Goal: Task Accomplishment & Management: Complete application form

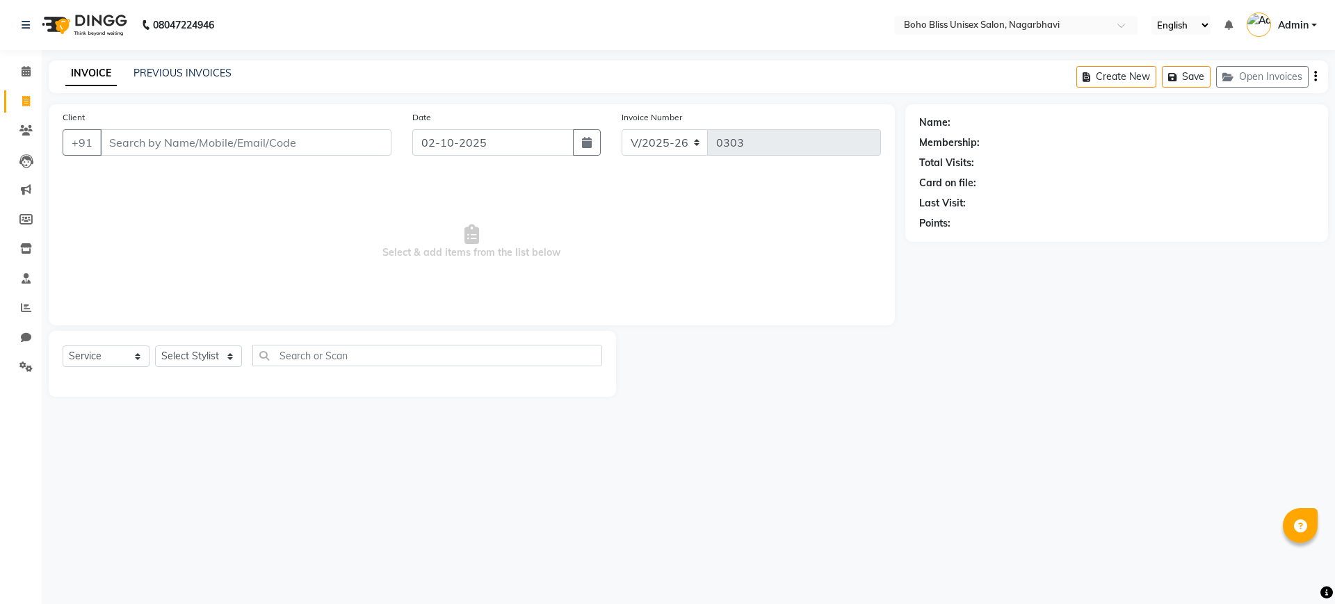
select select "8370"
select select "service"
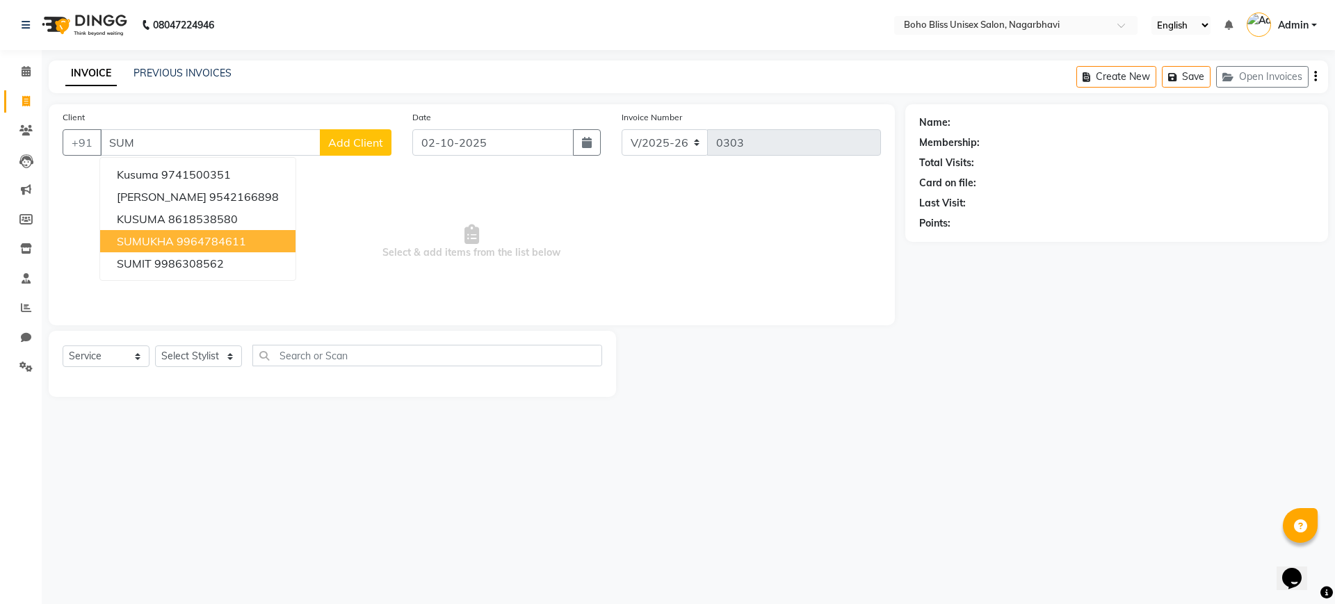
click at [177, 241] on ngb-highlight "9964784611" at bounding box center [212, 241] width 70 height 14
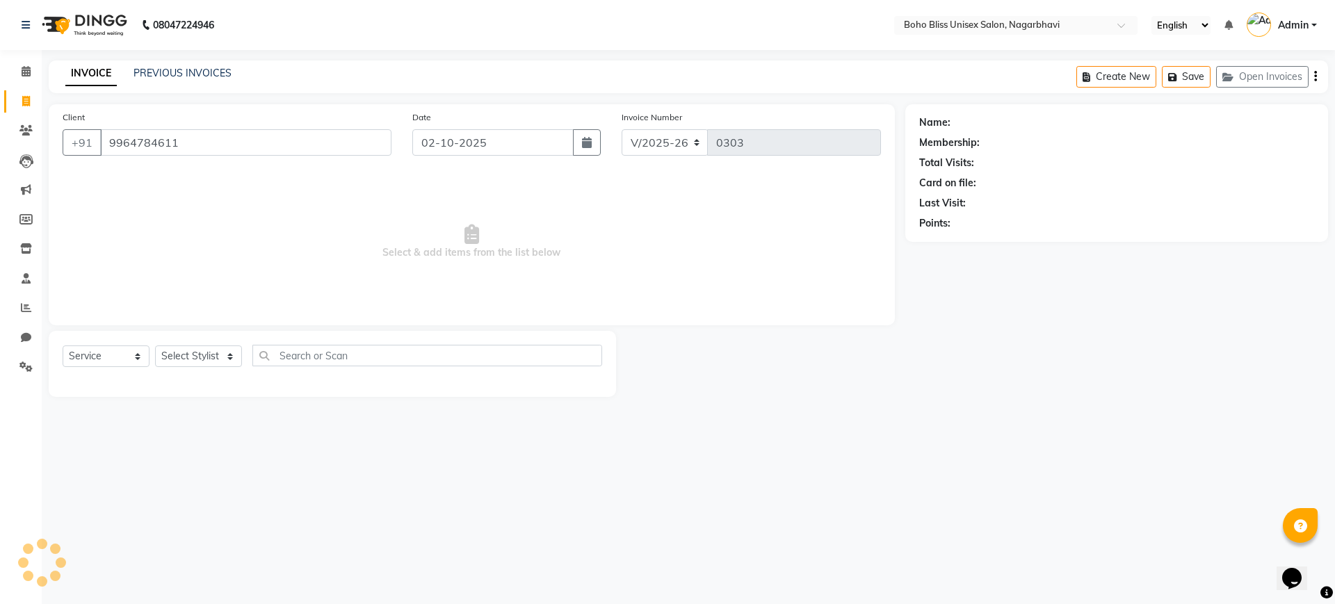
type input "9964784611"
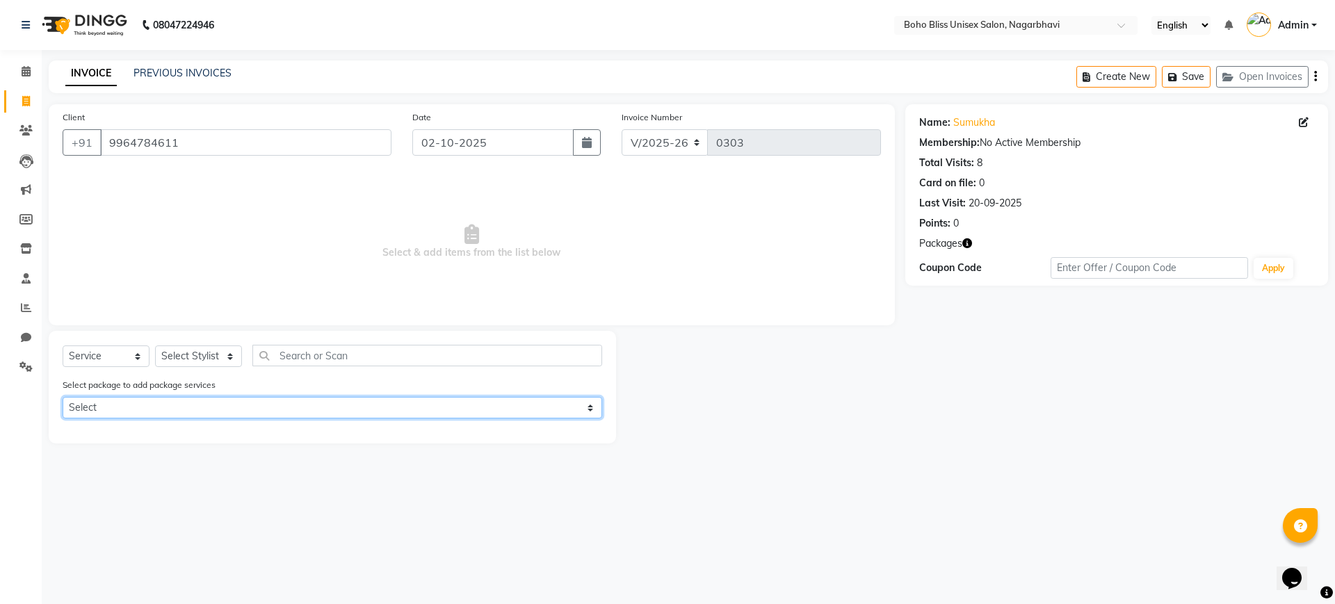
click at [147, 410] on select "Select MASSAGE DEEP TISSUE OFFER" at bounding box center [333, 408] width 540 height 22
select select "1: Object"
click at [63, 397] on select "Select MASSAGE DEEP TISSUE OFFER" at bounding box center [333, 408] width 540 height 22
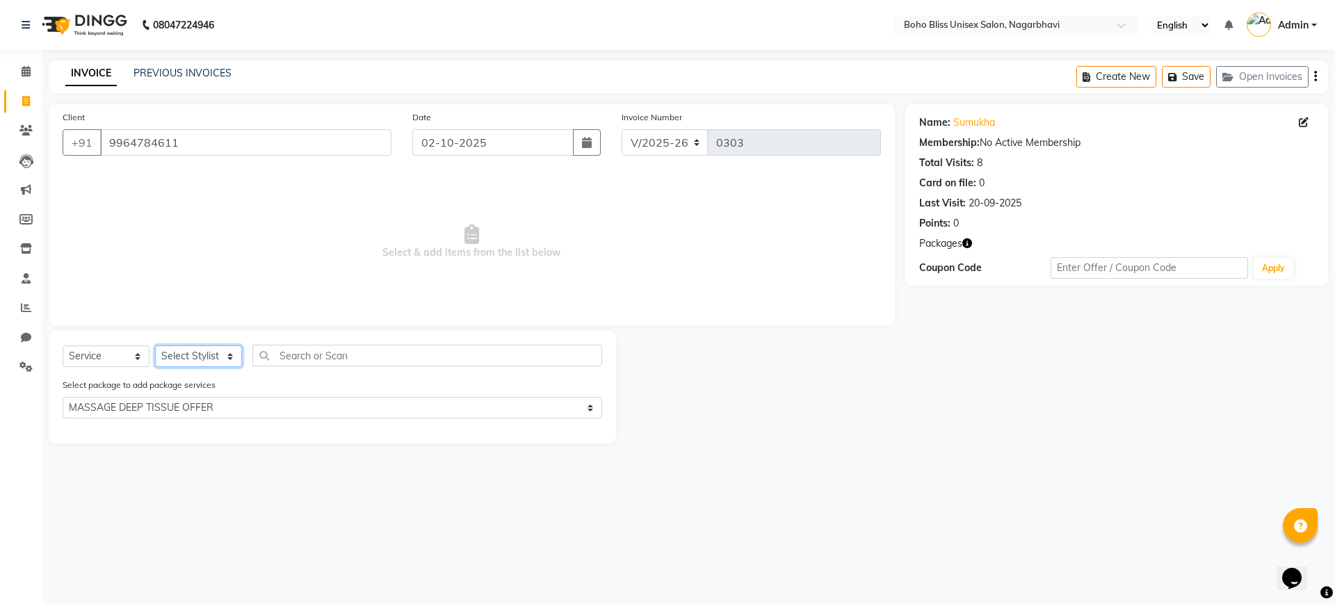
click at [192, 360] on select "Select Stylist [PERSON_NAME] Awina EVI BEAUTY [PERSON_NAME] Front Desk [PERSON_…" at bounding box center [198, 357] width 87 height 22
select select "82778"
click at [155, 346] on select "Select Stylist [PERSON_NAME] Awina EVI BEAUTY [PERSON_NAME] Front Desk [PERSON_…" at bounding box center [198, 357] width 87 height 22
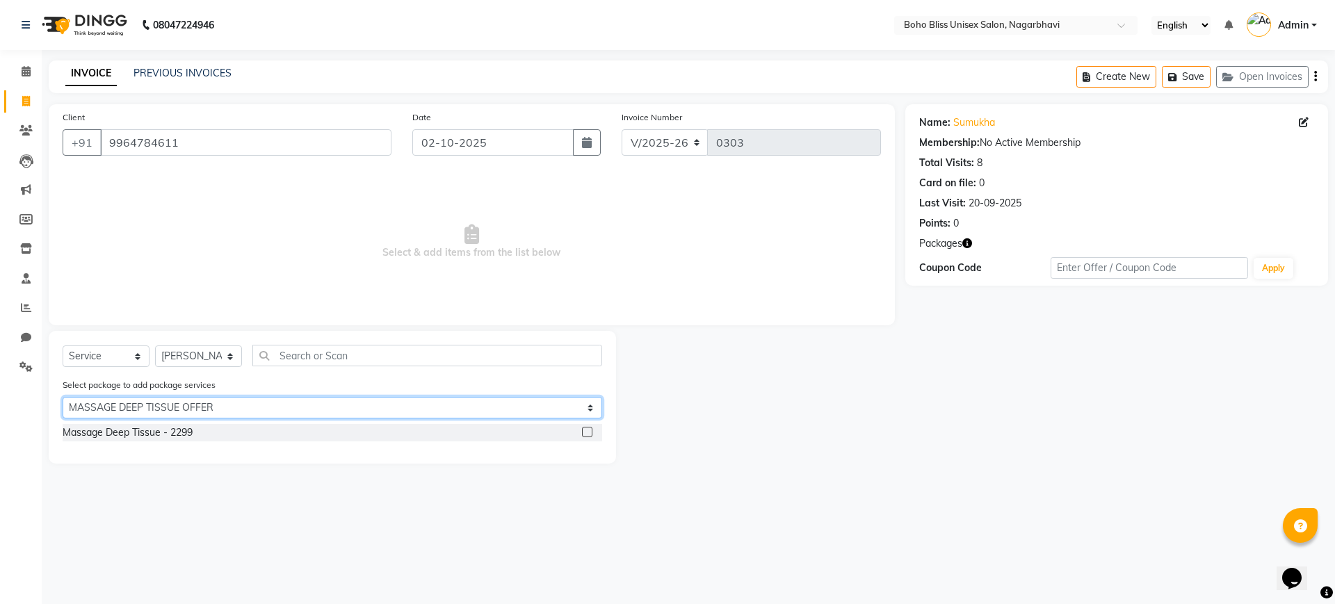
click at [491, 407] on select "Select MASSAGE DEEP TISSUE OFFER" at bounding box center [333, 408] width 540 height 22
click at [63, 397] on select "Select MASSAGE DEEP TISSUE OFFER" at bounding box center [333, 408] width 540 height 22
click at [582, 431] on label at bounding box center [587, 432] width 10 height 10
click at [582, 431] on input "checkbox" at bounding box center [586, 432] width 9 height 9
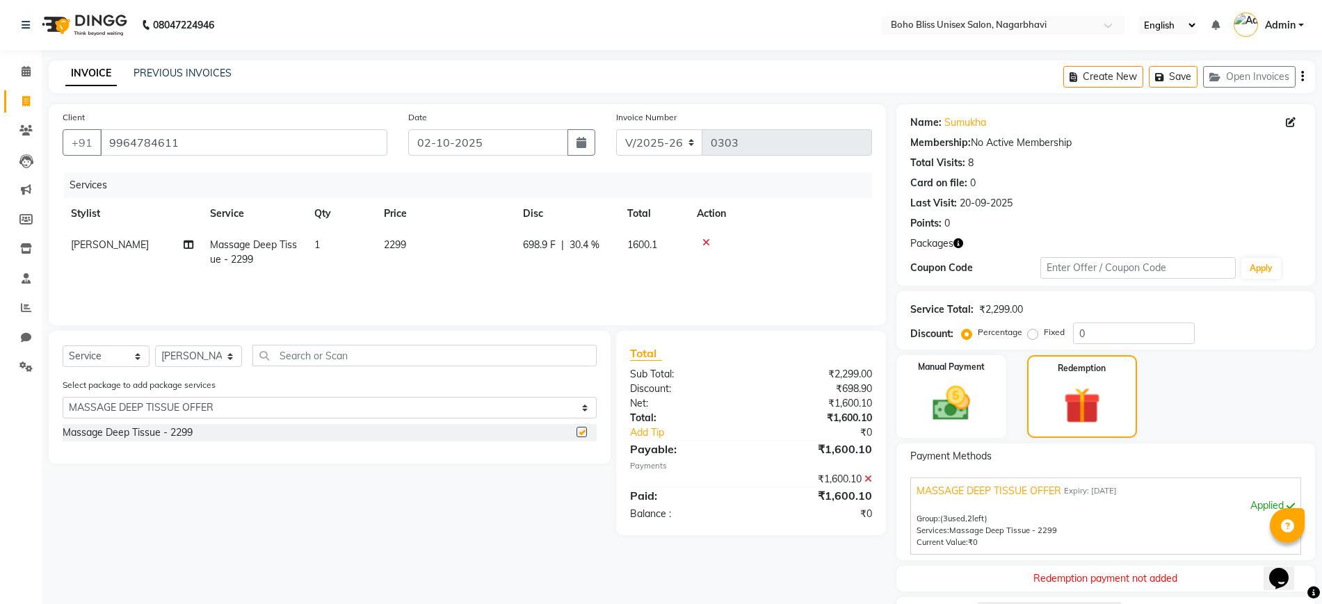
checkbox input "false"
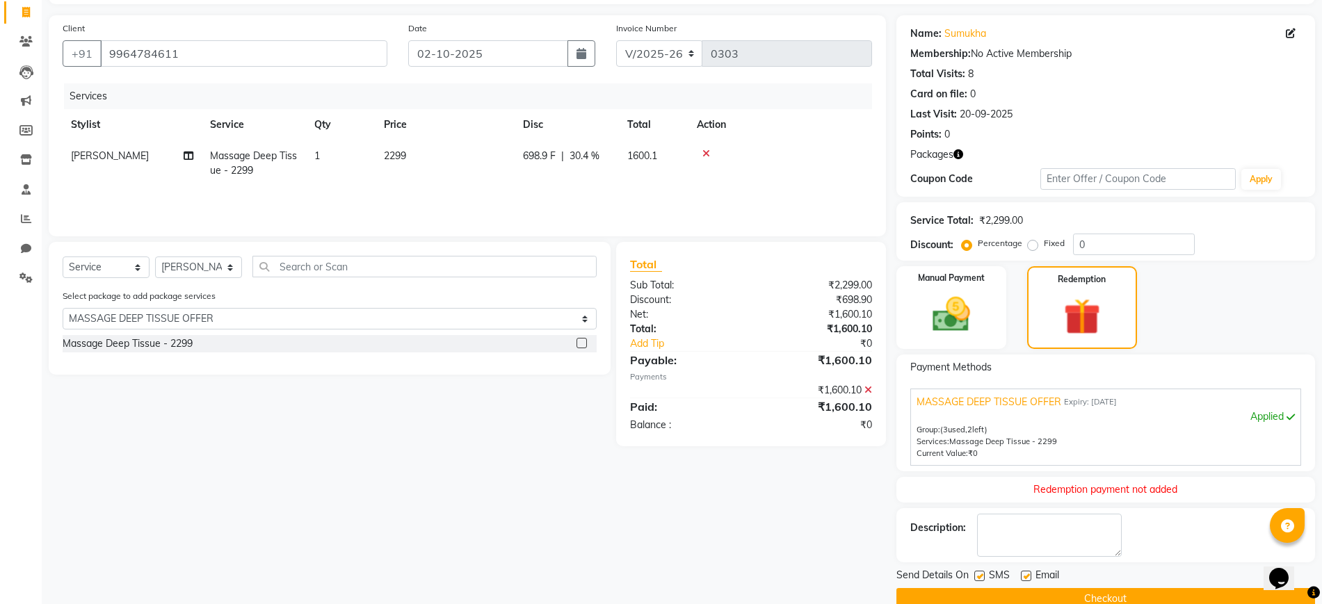
scroll to position [115, 0]
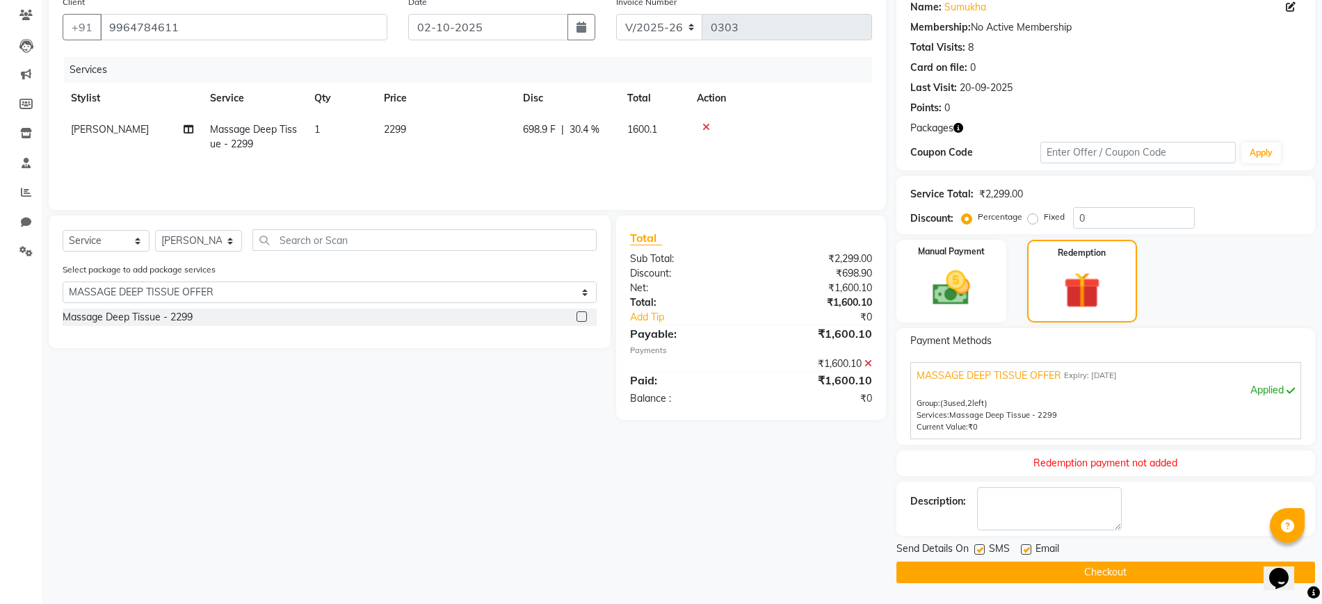
click at [1042, 567] on button "Checkout" at bounding box center [1105, 573] width 419 height 22
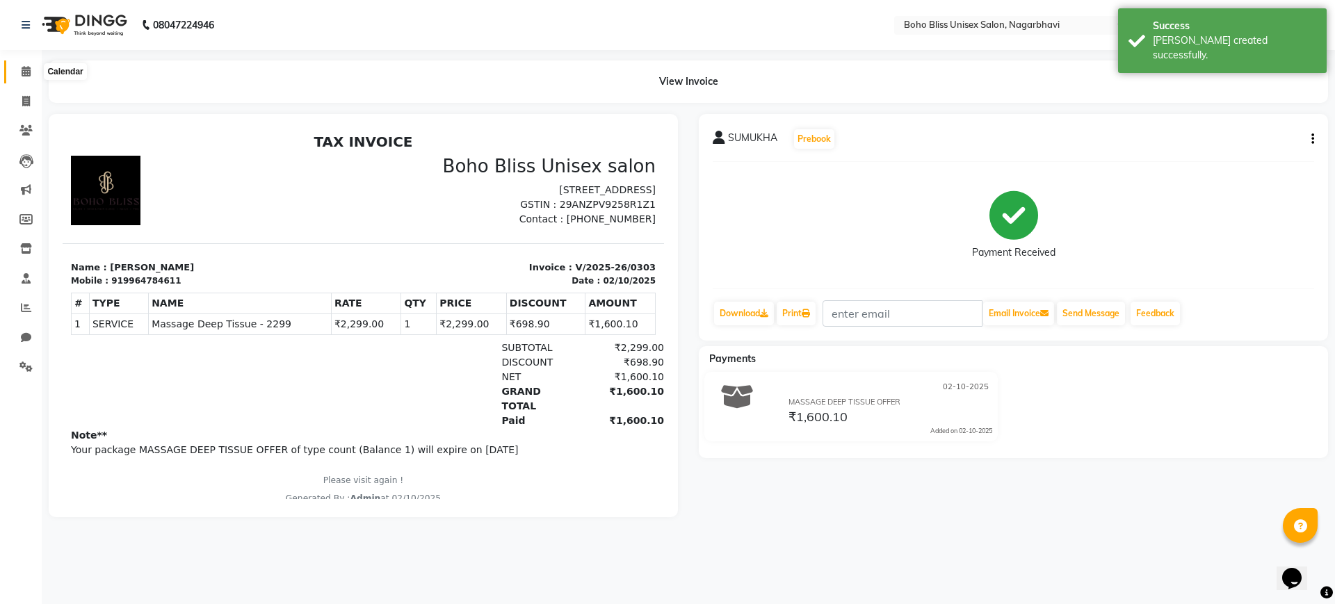
click at [26, 77] on span at bounding box center [26, 72] width 24 height 16
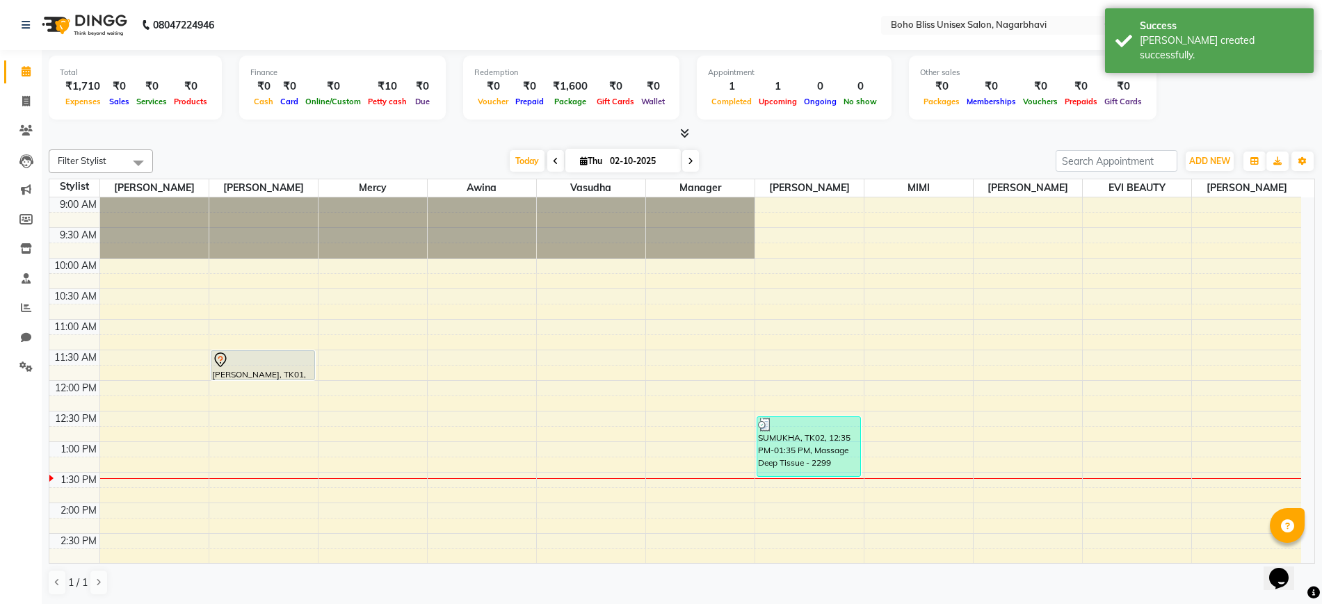
click at [684, 136] on icon at bounding box center [684, 133] width 9 height 10
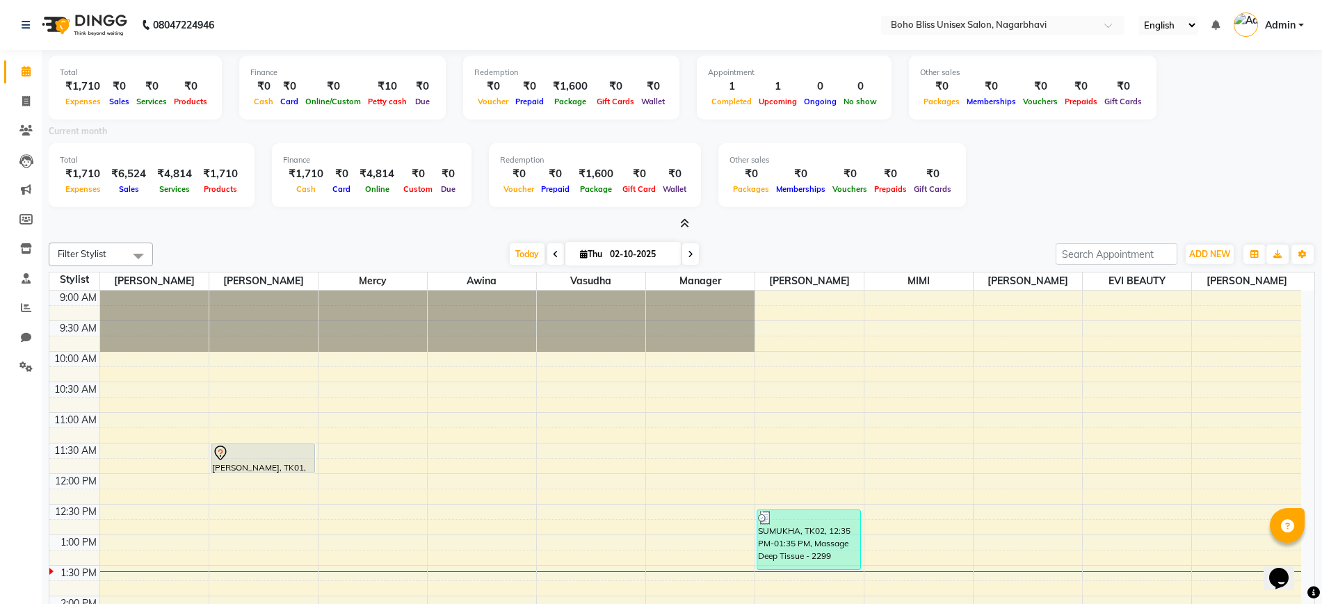
click at [682, 222] on icon at bounding box center [684, 223] width 9 height 10
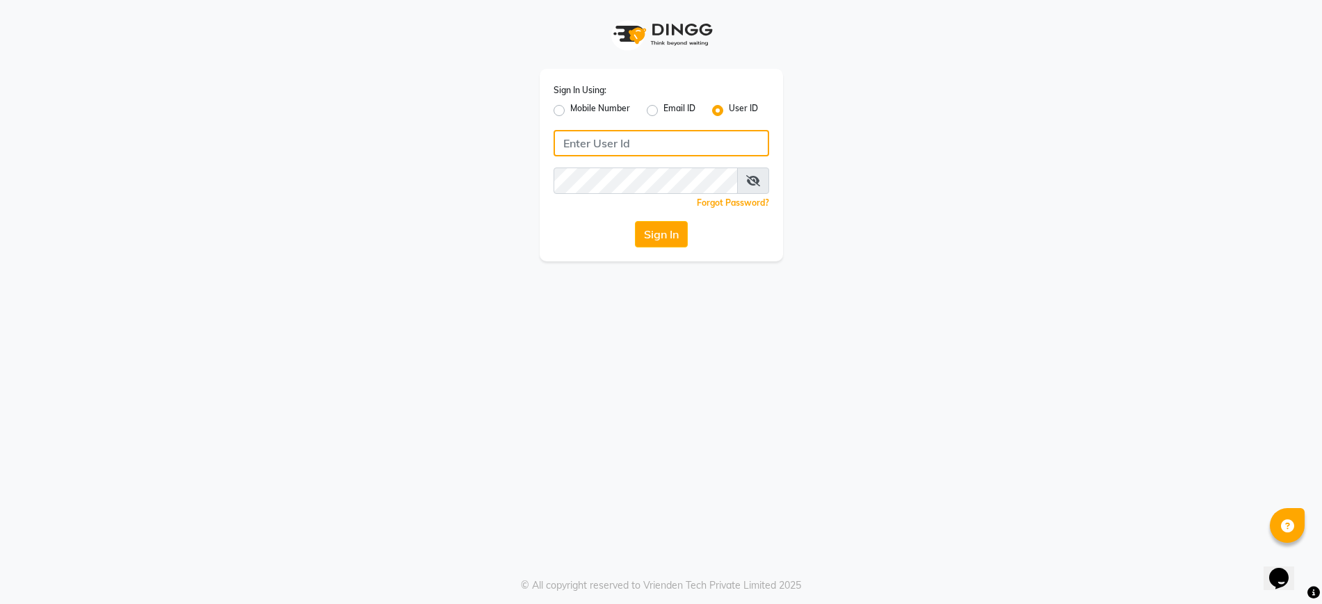
type input "bohobliss123"
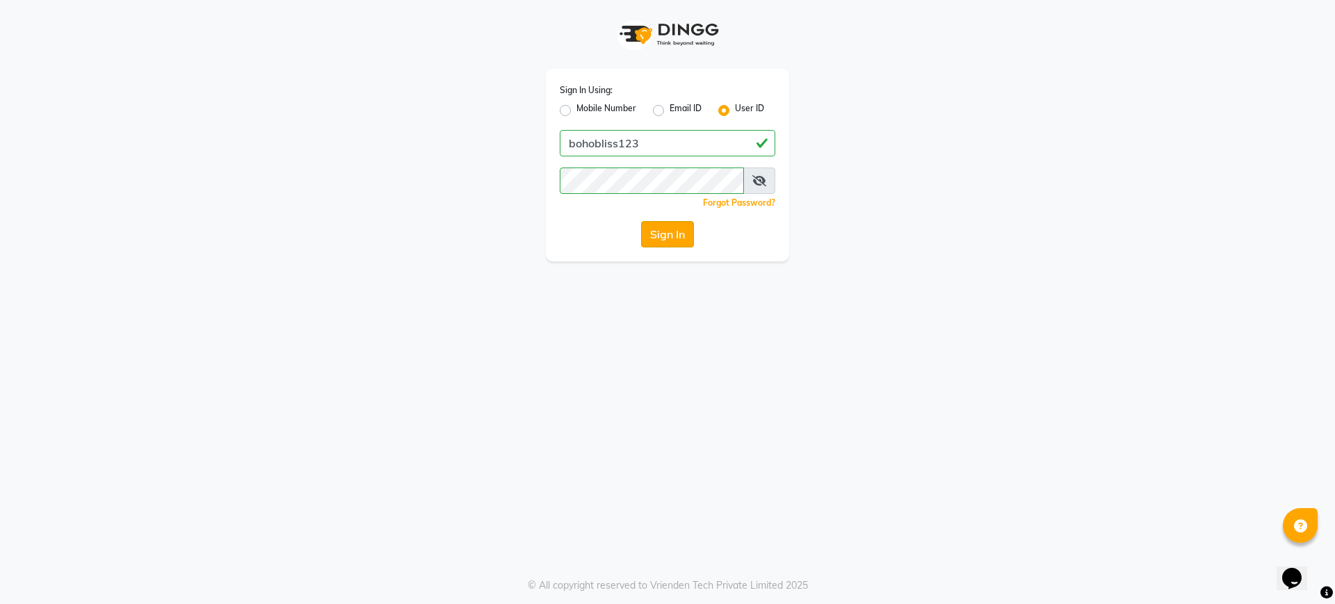
click at [675, 237] on button "Sign In" at bounding box center [667, 234] width 53 height 26
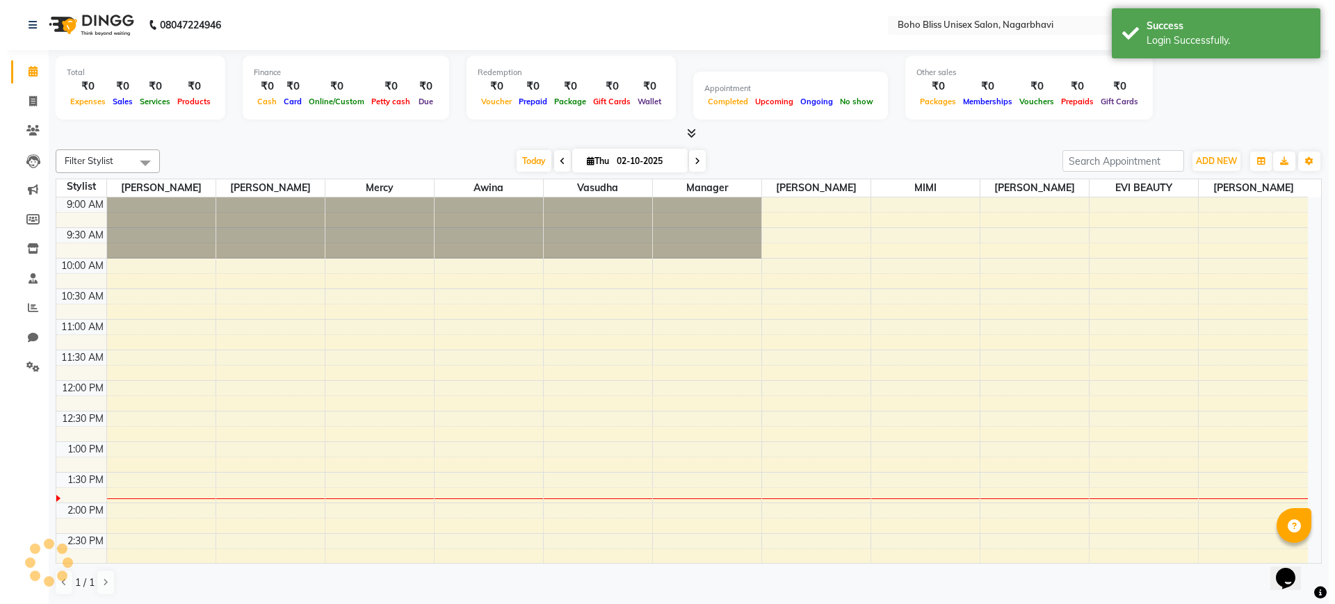
scroll to position [245, 0]
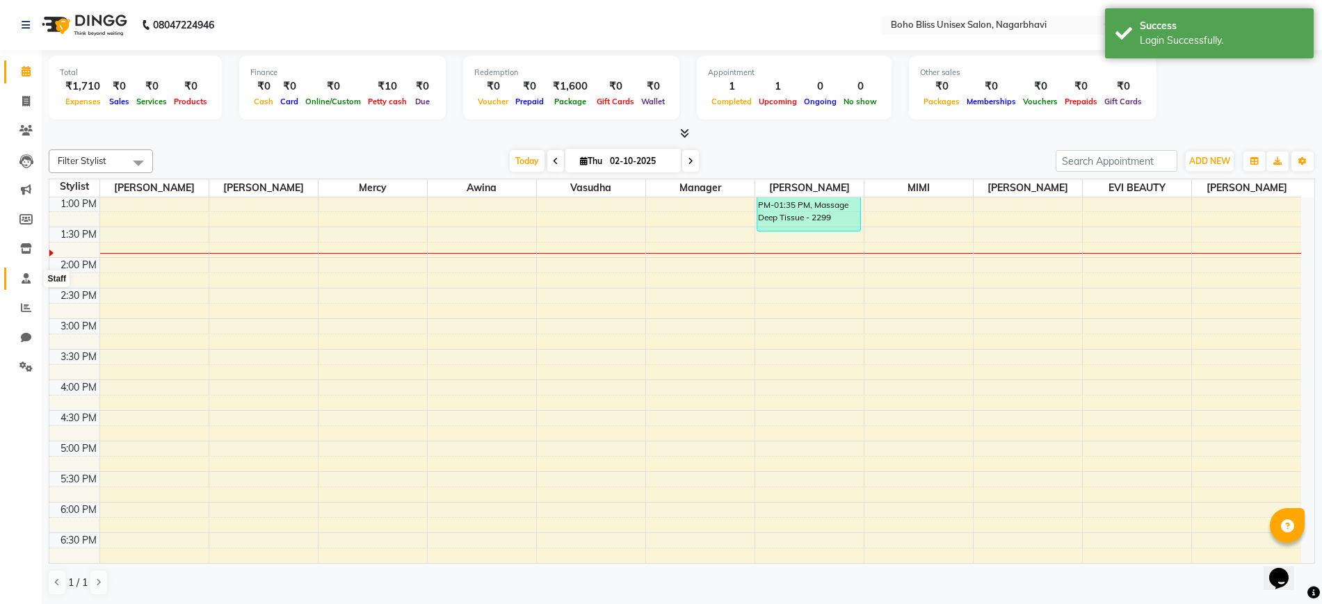
click at [20, 273] on span at bounding box center [26, 279] width 24 height 16
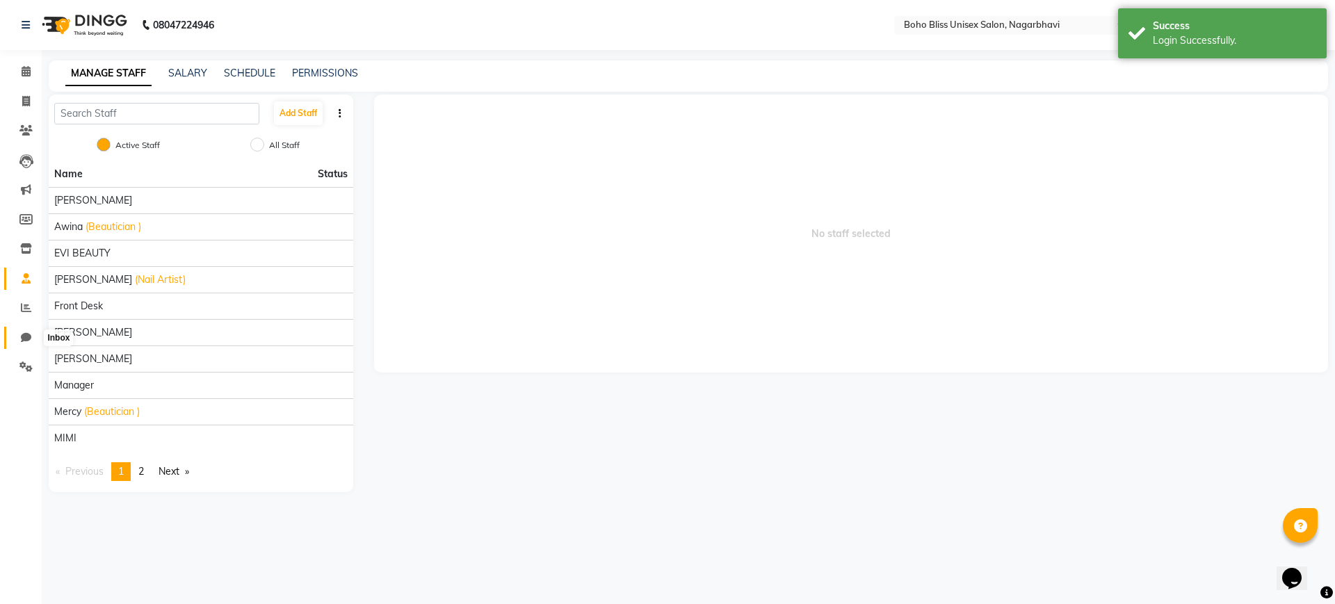
click at [31, 345] on span at bounding box center [26, 338] width 24 height 16
select select "100"
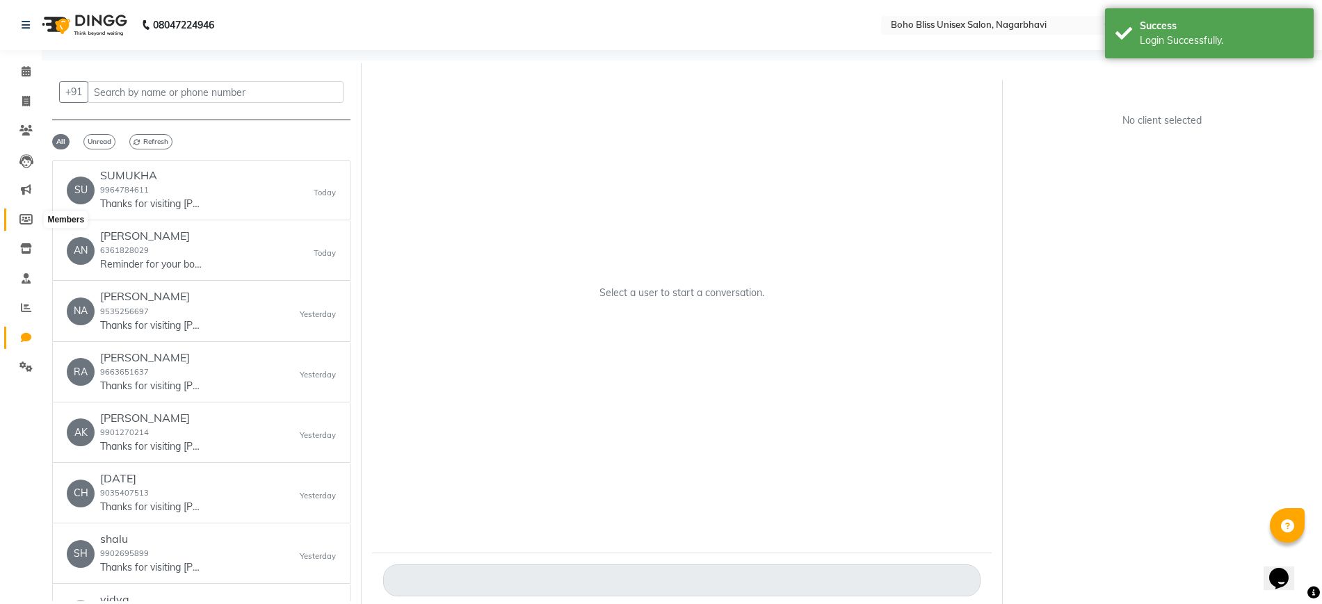
click at [16, 215] on span at bounding box center [26, 220] width 24 height 16
select select
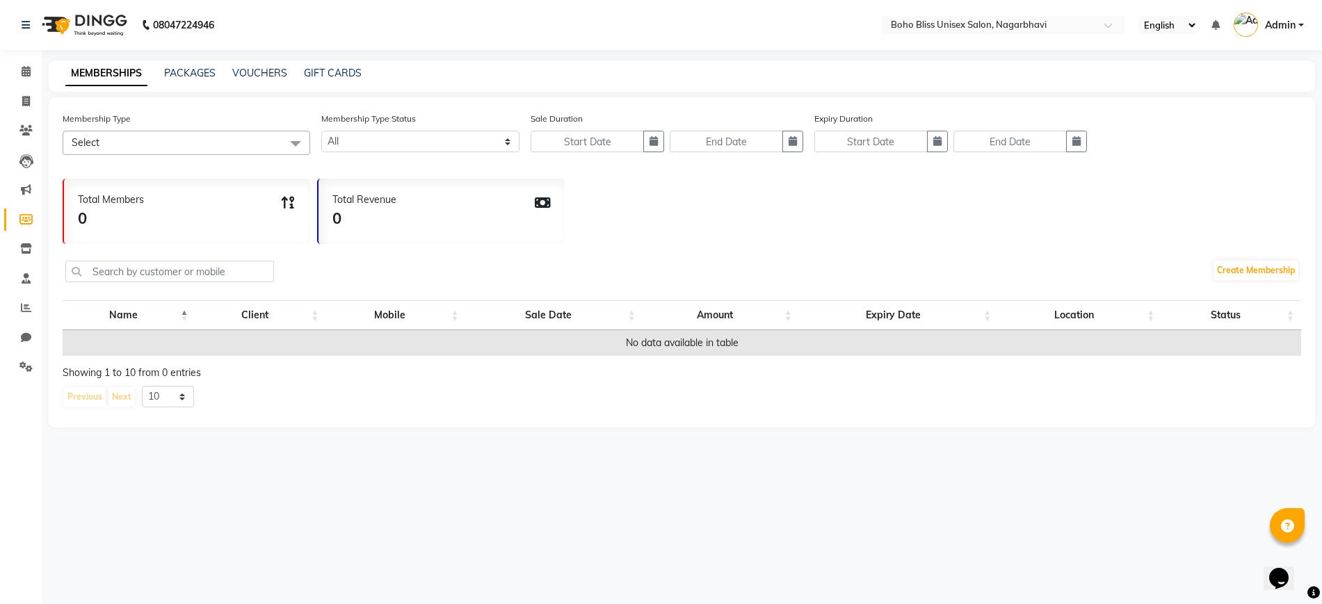
click at [21, 234] on li "Inventory" at bounding box center [21, 249] width 42 height 30
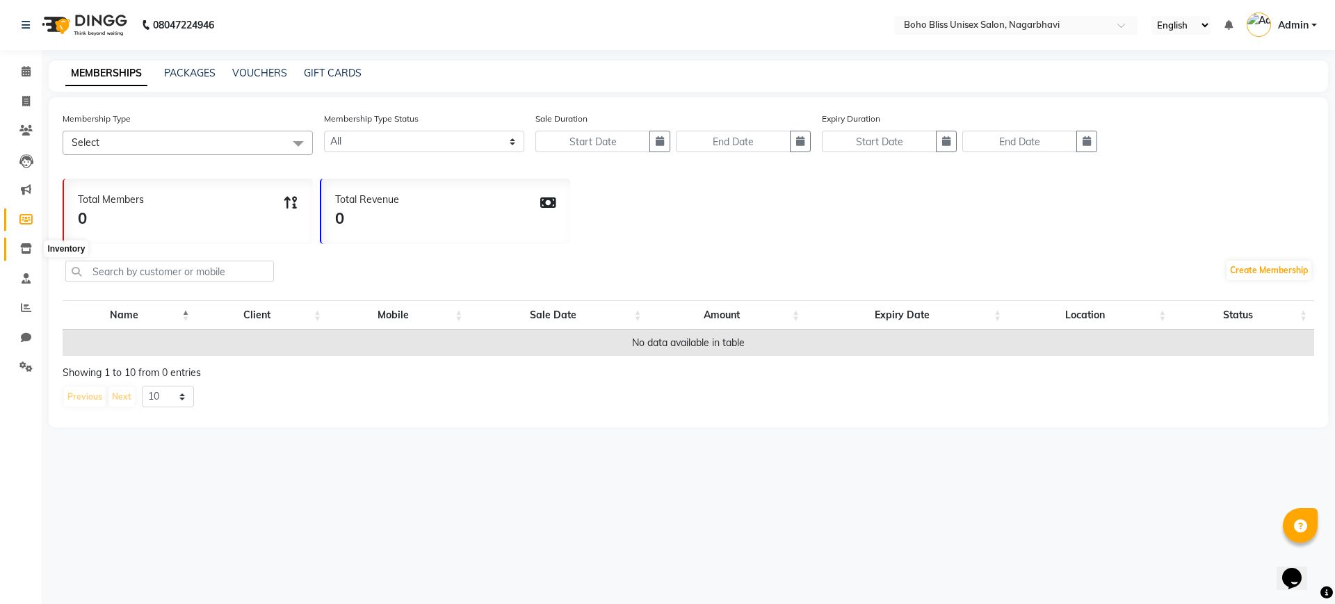
click at [21, 243] on icon at bounding box center [26, 248] width 12 height 10
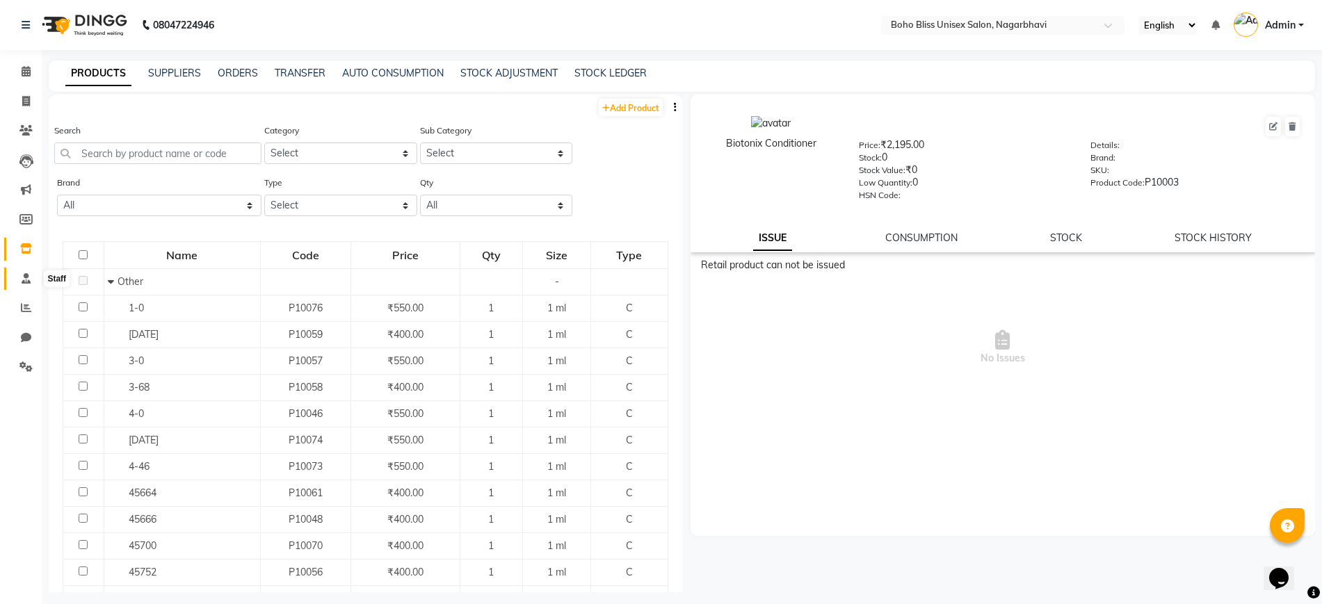
click at [22, 273] on icon at bounding box center [26, 278] width 9 height 10
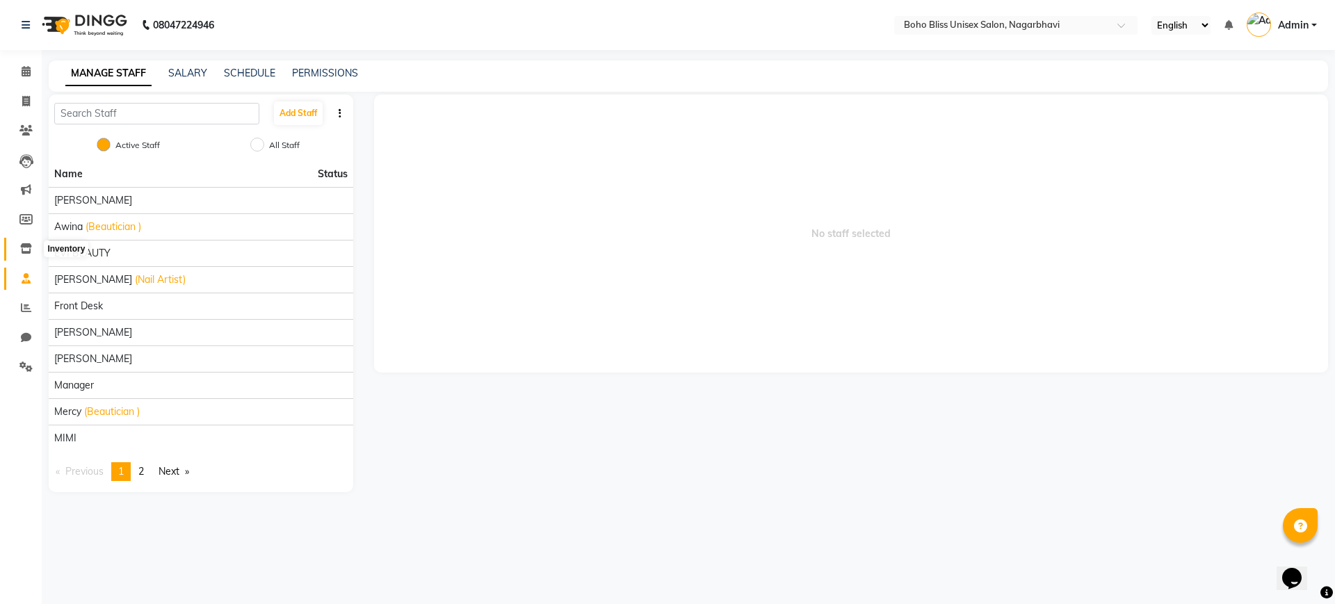
click at [24, 243] on icon at bounding box center [26, 248] width 12 height 10
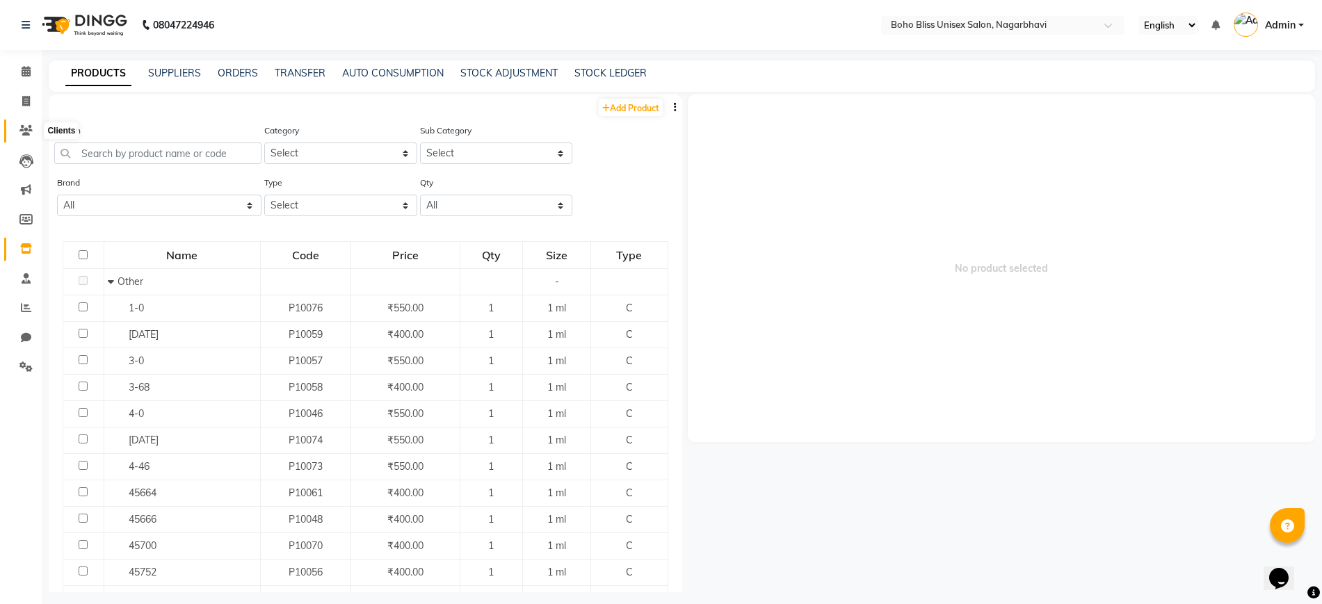
click at [24, 135] on icon at bounding box center [25, 130] width 13 height 10
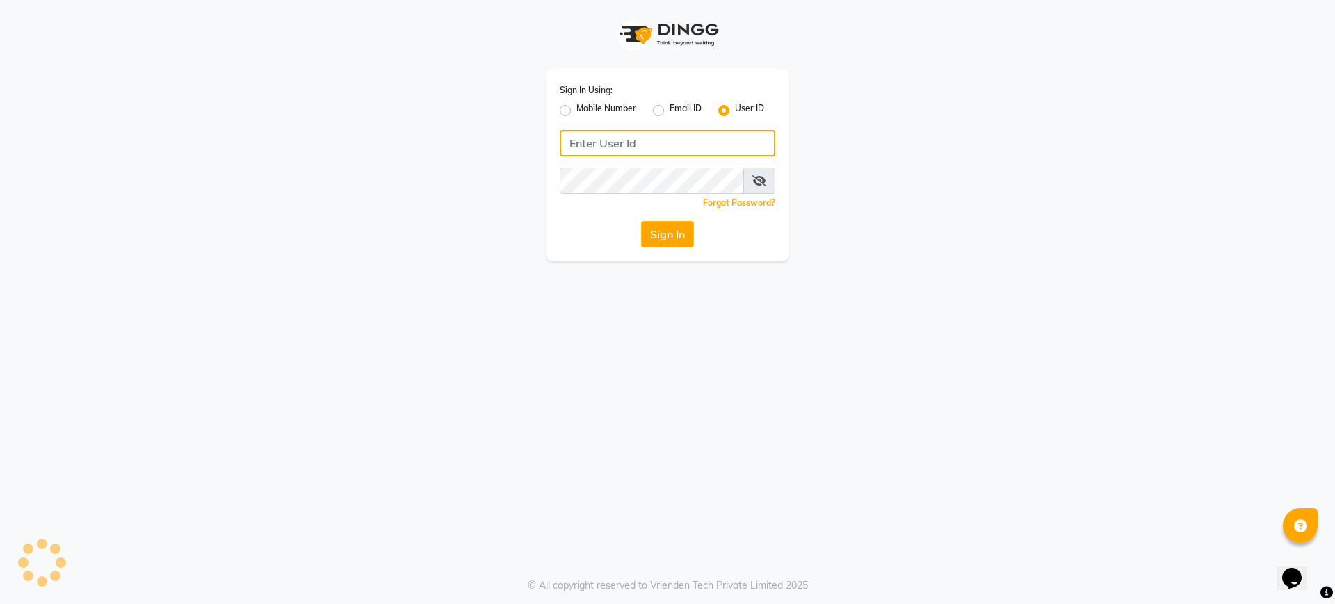
type input "bohobliss123"
